Goal: Information Seeking & Learning: Learn about a topic

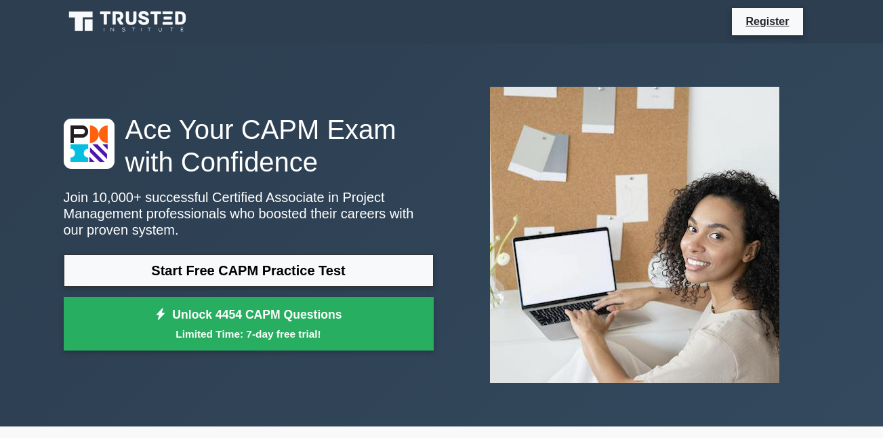
click at [291, 87] on div "Ace Your CAPM Exam with Confidence Join 10,000+ successful Certified Associate …" at bounding box center [442, 235] width 773 height 318
